Goal: Task Accomplishment & Management: Use online tool/utility

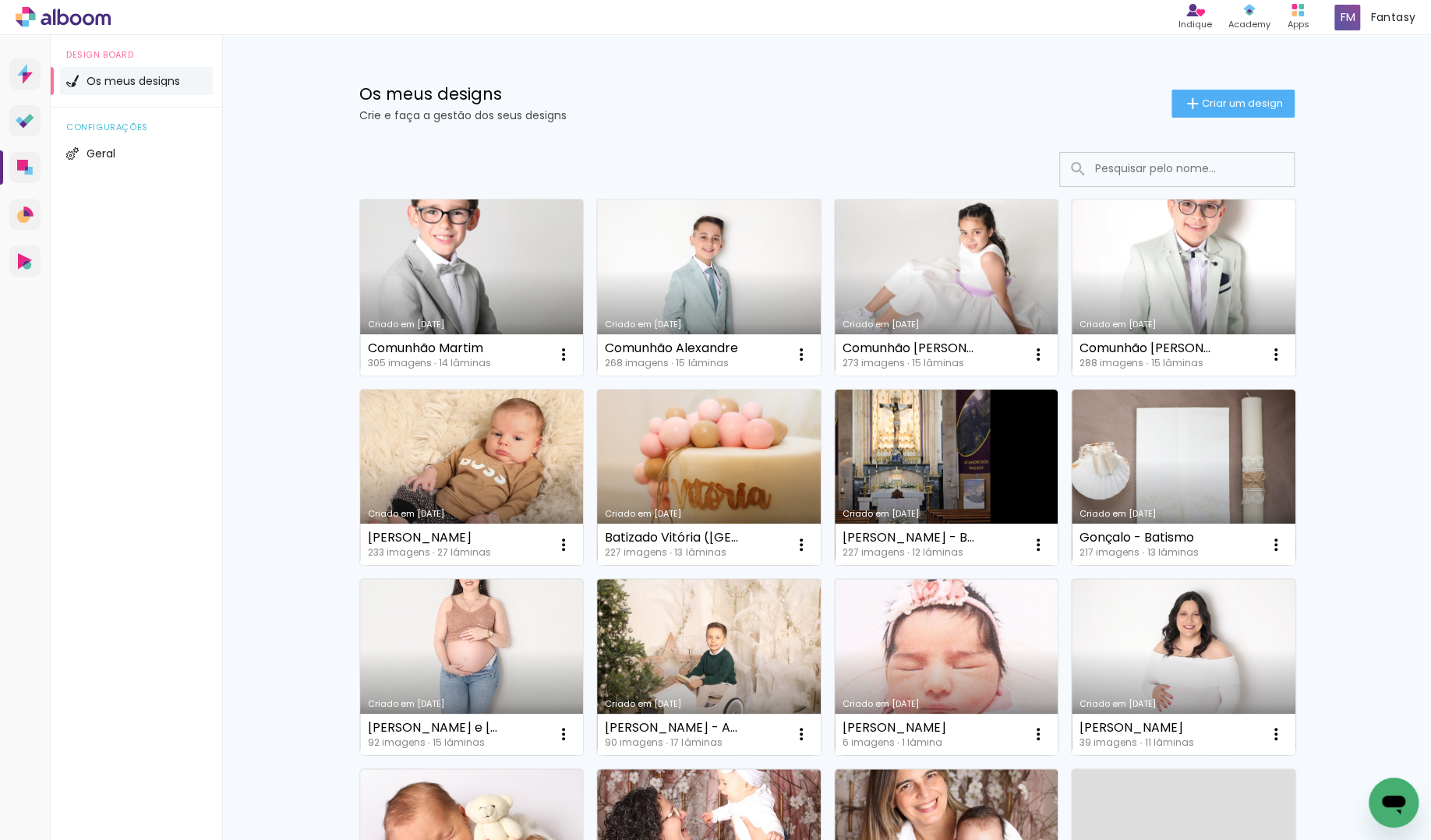
click at [923, 272] on link "Criado em [DATE]" at bounding box center [946, 287] width 224 height 176
